Goal: Task Accomplishment & Management: Complete application form

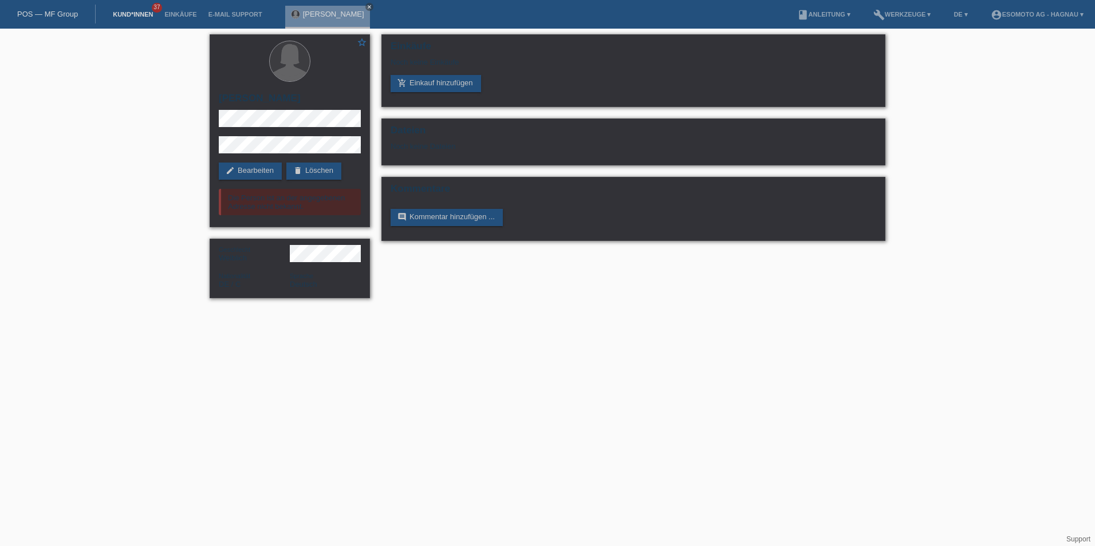
click at [141, 12] on link "Kund*innen" at bounding box center [133, 14] width 52 height 7
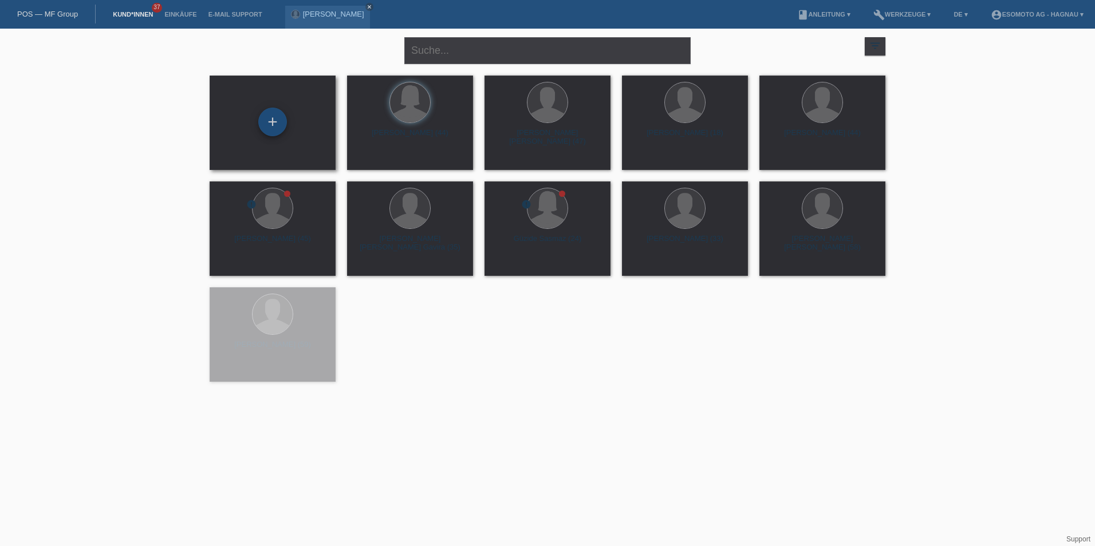
click at [275, 135] on div "+" at bounding box center [272, 122] width 29 height 29
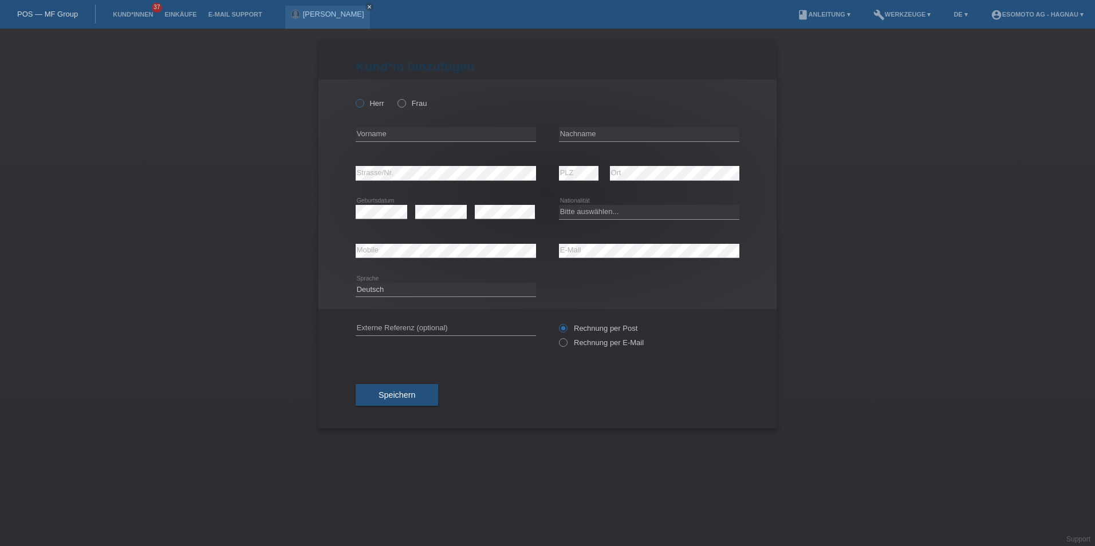
click at [354, 97] on icon at bounding box center [354, 97] width 0 height 0
click at [362, 104] on input "Herr" at bounding box center [358, 102] width 7 height 7
radio input "true"
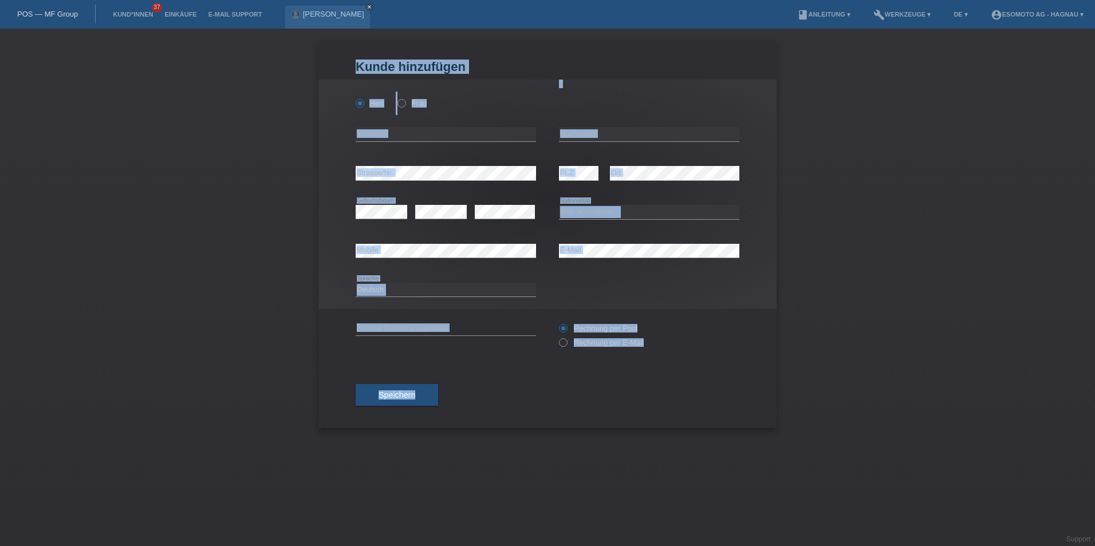
drag, startPoint x: 1094, startPoint y: 443, endPoint x: 1094, endPoint y: 408, distance: 35.5
click at [1094, 29] on html "POS — MF Group Kund*innen 37 Einkäufe E-Mail Support Sophie Hergert close" at bounding box center [547, 14] width 1095 height 29
click at [397, 137] on input "text" at bounding box center [445, 134] width 180 height 14
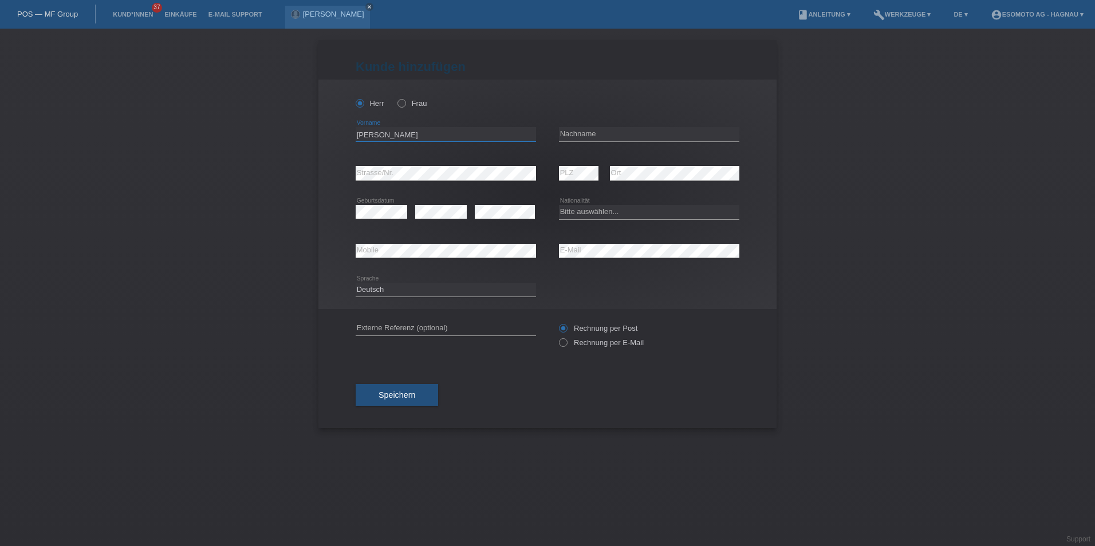
type input "[PERSON_NAME]"
drag, startPoint x: 610, startPoint y: 215, endPoint x: 609, endPoint y: 220, distance: 5.8
click at [610, 215] on select "Bitte auswählen... Schweiz Deutschland Liechtenstein Österreich ------------ Af…" at bounding box center [649, 212] width 180 height 14
select select "CH"
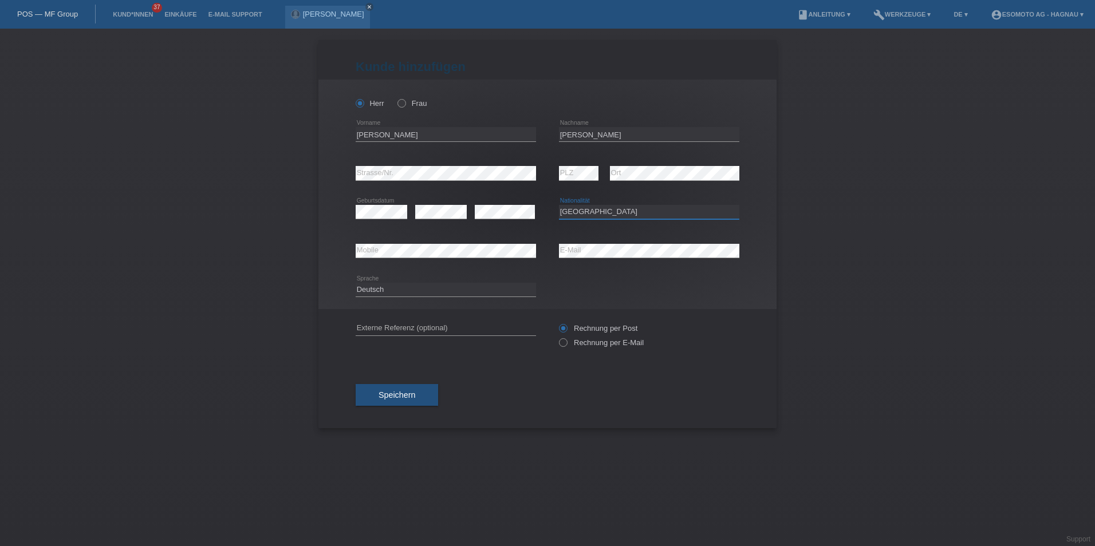
click at [559, 205] on select "Bitte auswählen... Schweiz Deutschland Liechtenstein Österreich ------------ Af…" at bounding box center [649, 212] width 180 height 14
click at [406, 390] on button "Speichern" at bounding box center [396, 395] width 82 height 22
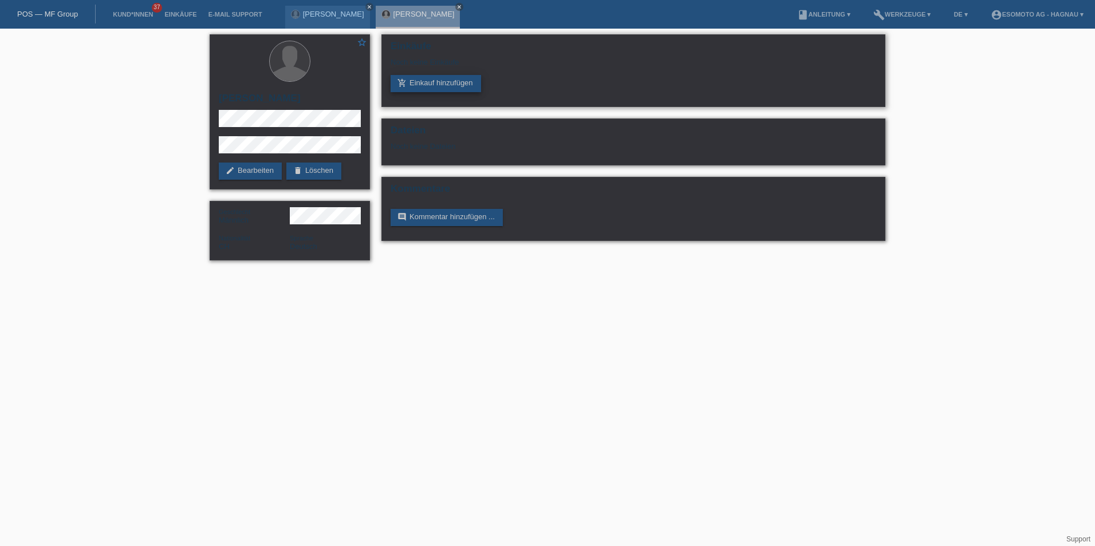
click at [449, 79] on link "add_shopping_cart Einkauf hinzufügen" at bounding box center [435, 83] width 90 height 17
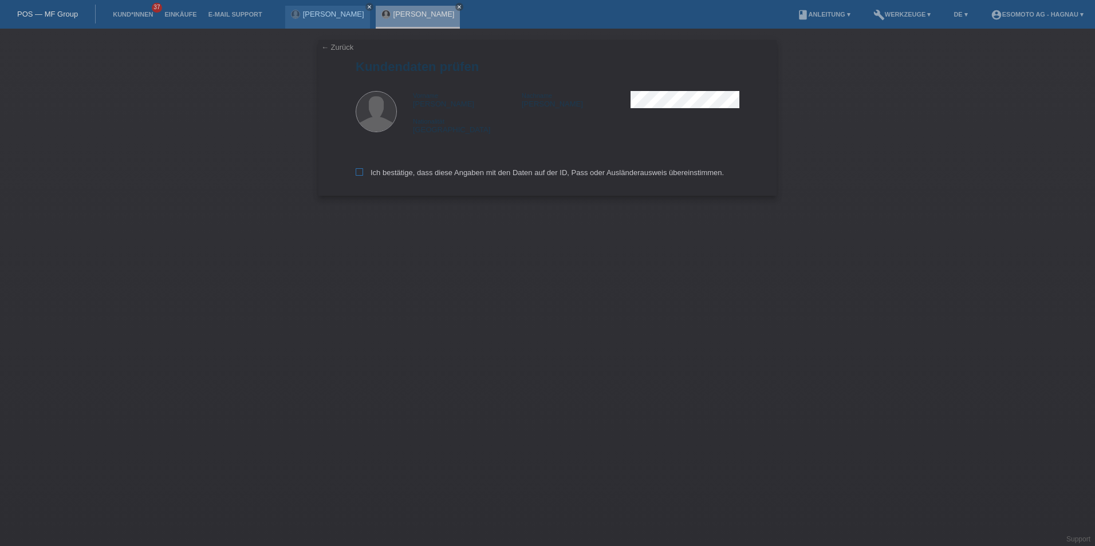
click at [362, 169] on icon at bounding box center [358, 171] width 7 height 7
click at [362, 169] on input "Ich bestätige, dass diese Angaben mit den Daten auf der ID, Pass oder Ausländer…" at bounding box center [358, 171] width 7 height 7
checkbox input "true"
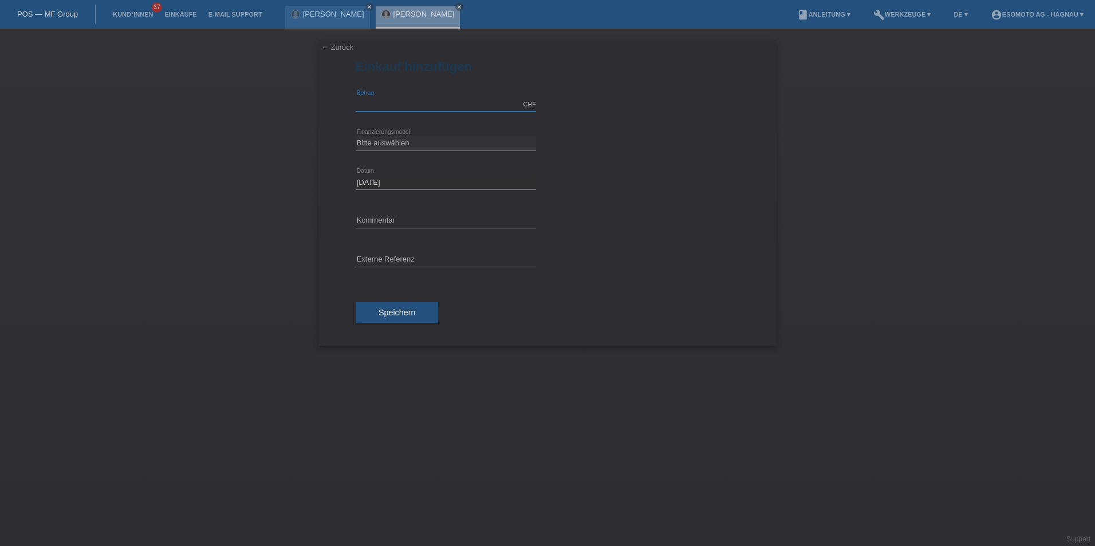
click at [412, 101] on input "text" at bounding box center [445, 104] width 180 height 14
type input "6490.00"
drag, startPoint x: 408, startPoint y: 143, endPoint x: 420, endPoint y: 145, distance: 12.4
click at [408, 143] on select "Bitte auswählen Fixe Raten Kauf auf Rechnung mit Teilzahlungsoption" at bounding box center [445, 143] width 180 height 14
select select "69"
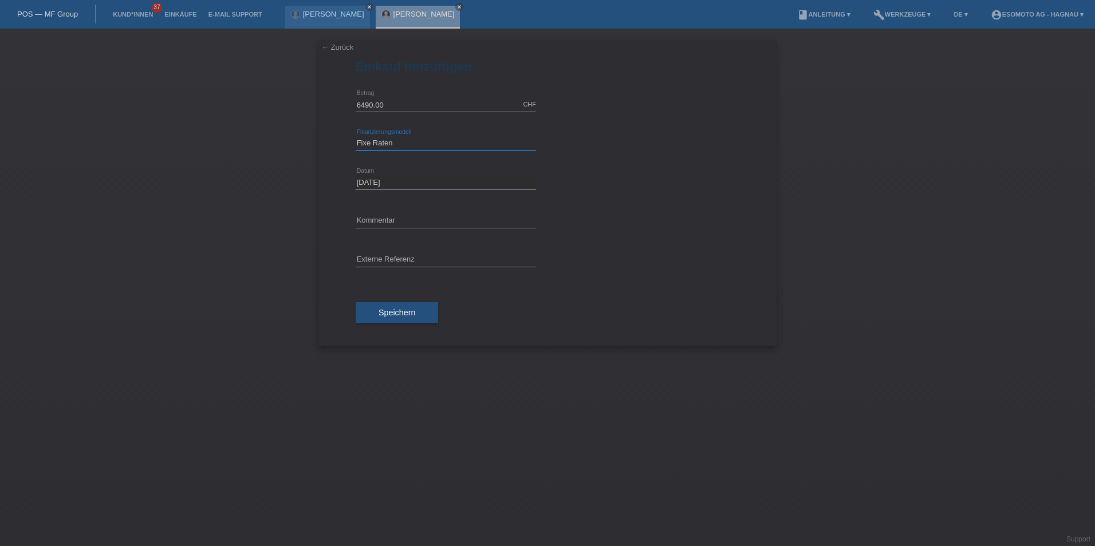
click at [355, 136] on select "Bitte auswählen Fixe Raten Kauf auf Rechnung mit Teilzahlungsoption" at bounding box center [445, 143] width 180 height 14
drag, startPoint x: 398, startPoint y: 181, endPoint x: 415, endPoint y: 188, distance: 17.8
click at [398, 181] on select "Bitte auswählen 12 Raten 24 Raten 36 Raten 48 Raten" at bounding box center [445, 182] width 180 height 14
select select "140"
click at [355, 175] on select "Bitte auswählen 12 Raten 24 Raten 36 Raten 48 Raten" at bounding box center [445, 182] width 180 height 14
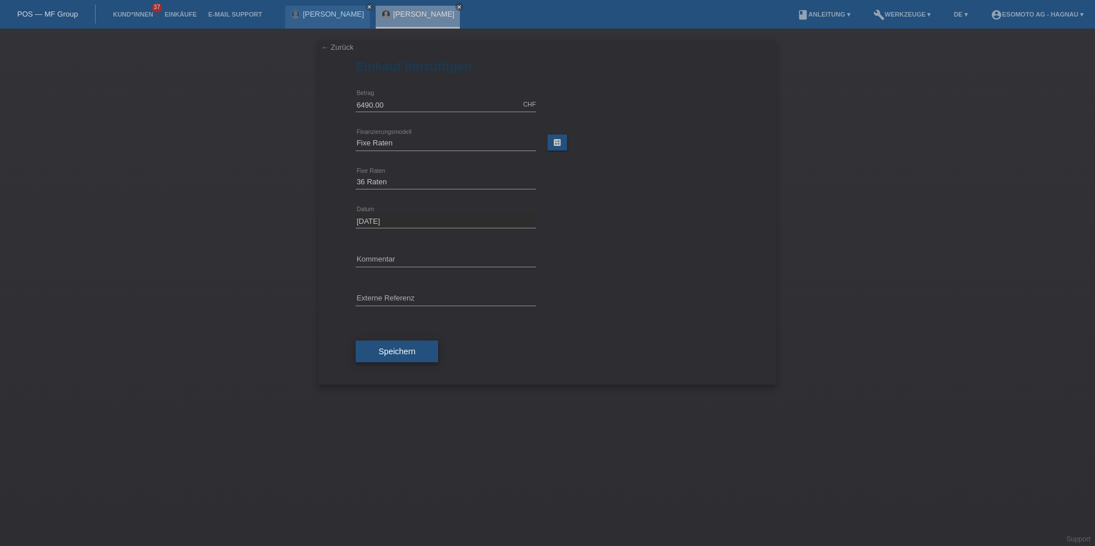
drag, startPoint x: 402, startPoint y: 351, endPoint x: 482, endPoint y: 359, distance: 80.0
click at [402, 350] on span "Speichern" at bounding box center [396, 351] width 37 height 9
